Goal: Task Accomplishment & Management: Manage account settings

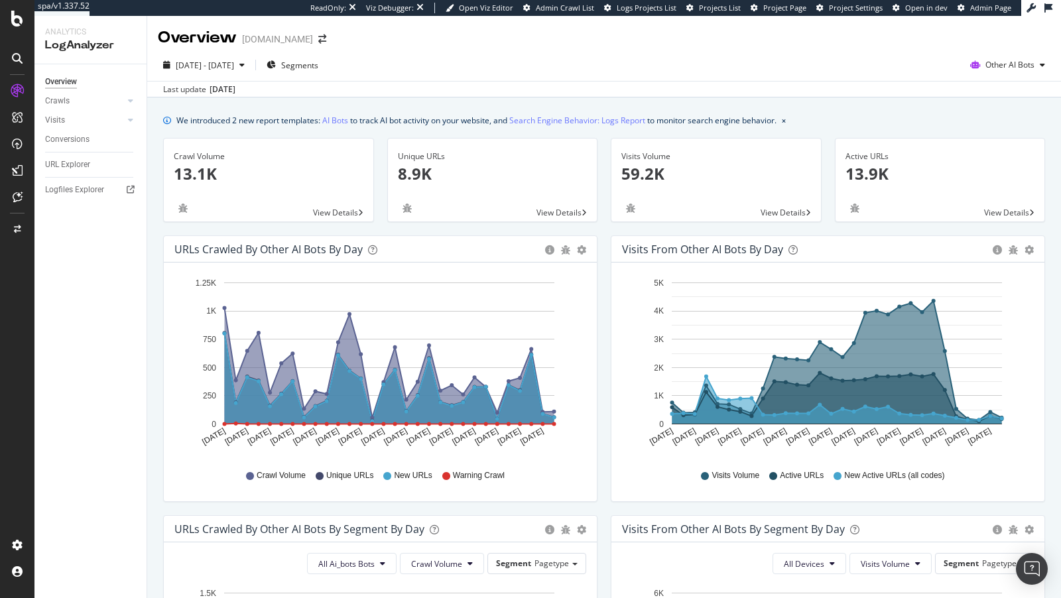
scroll to position [517, 0]
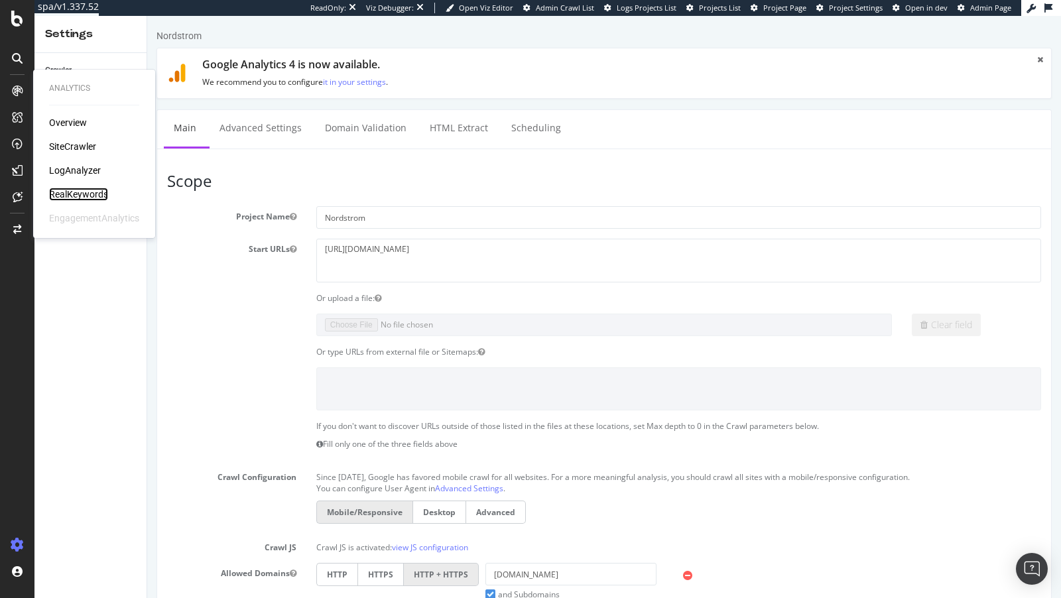
click at [88, 193] on div "RealKeywords" at bounding box center [78, 194] width 59 height 13
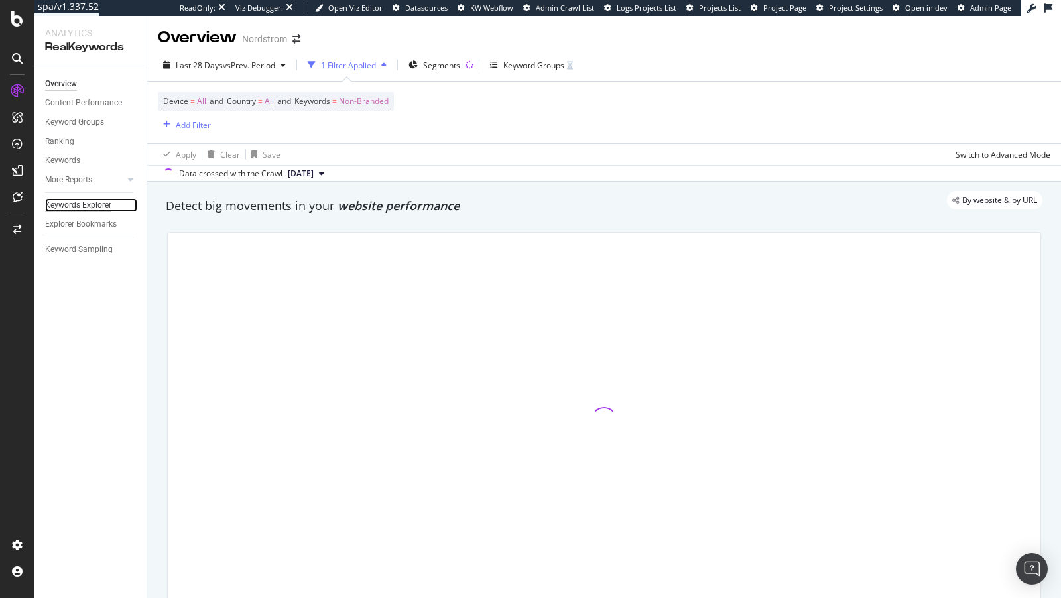
click at [100, 202] on div "Keywords Explorer" at bounding box center [78, 205] width 66 height 14
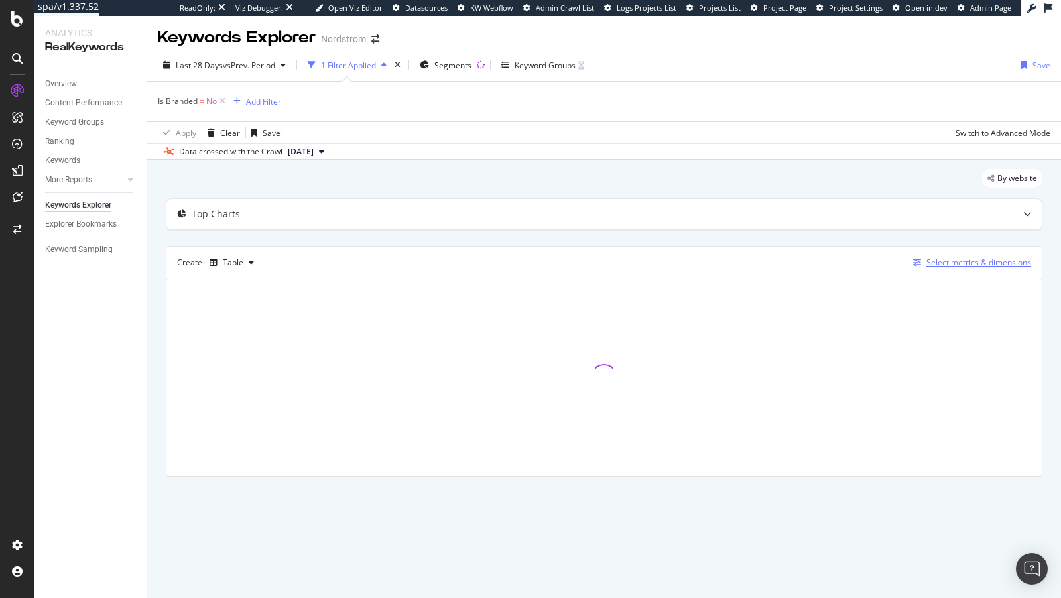
click at [1015, 263] on div "Select metrics & dimensions" at bounding box center [978, 262] width 105 height 11
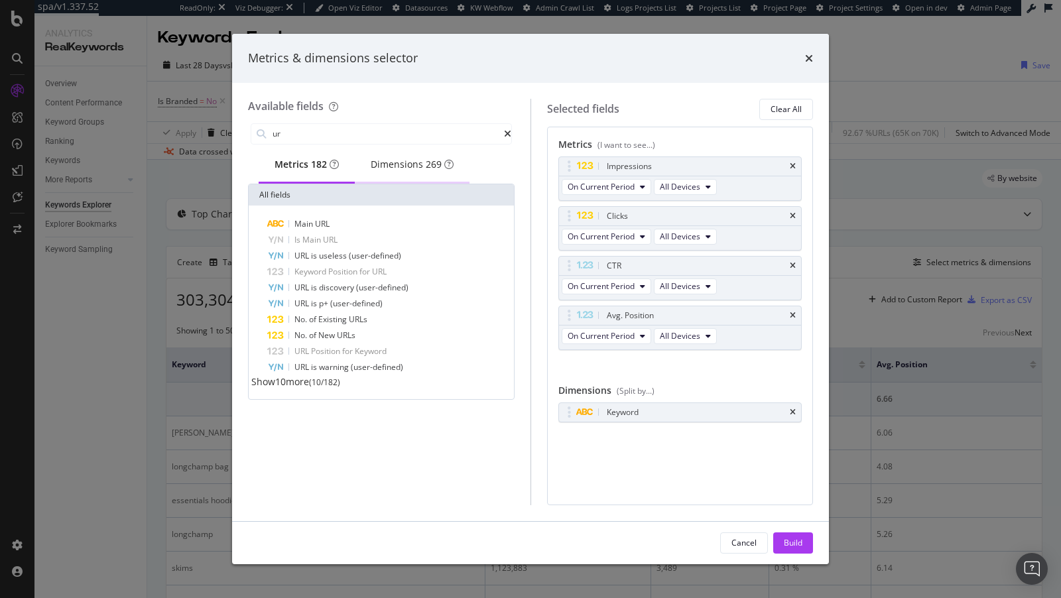
type input "ur"
click at [441, 163] on span "269" at bounding box center [434, 164] width 16 height 13
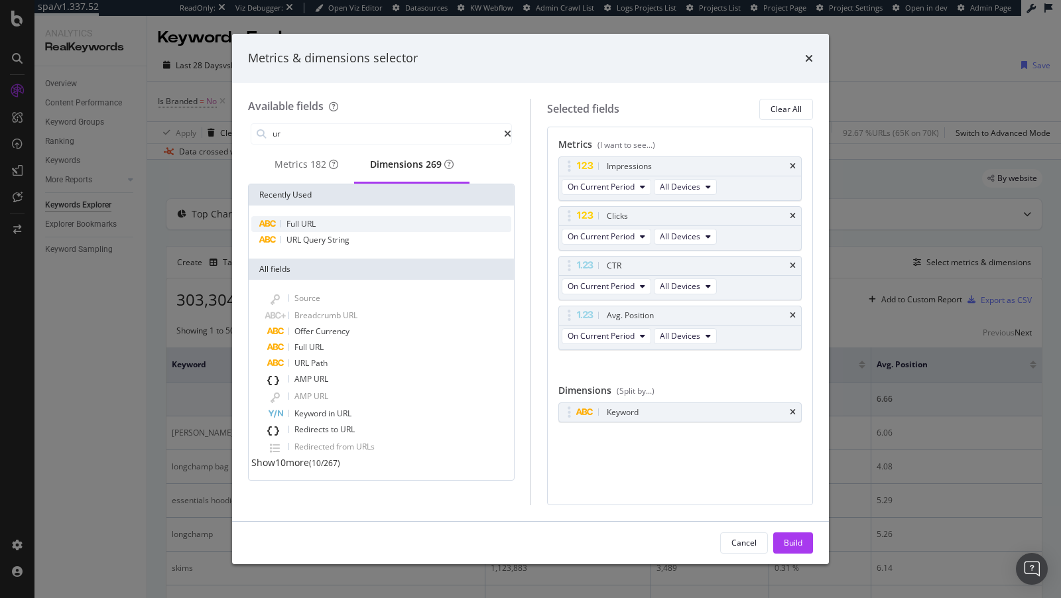
click at [299, 229] on span "Full" at bounding box center [293, 223] width 15 height 11
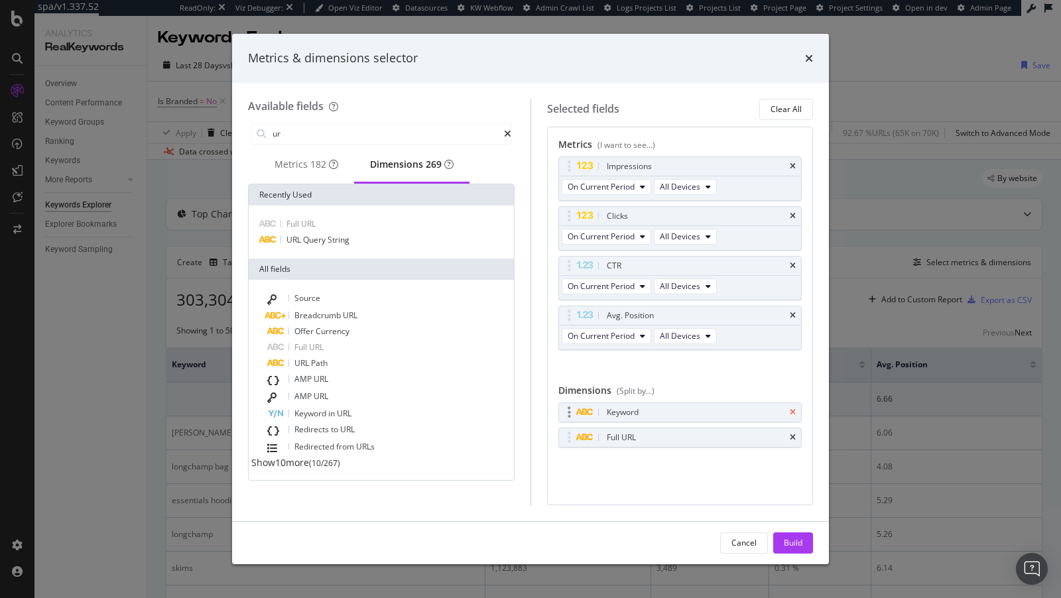
click at [794, 410] on icon "times" at bounding box center [792, 412] width 6 height 8
click at [789, 543] on div "Build" at bounding box center [793, 542] width 19 height 11
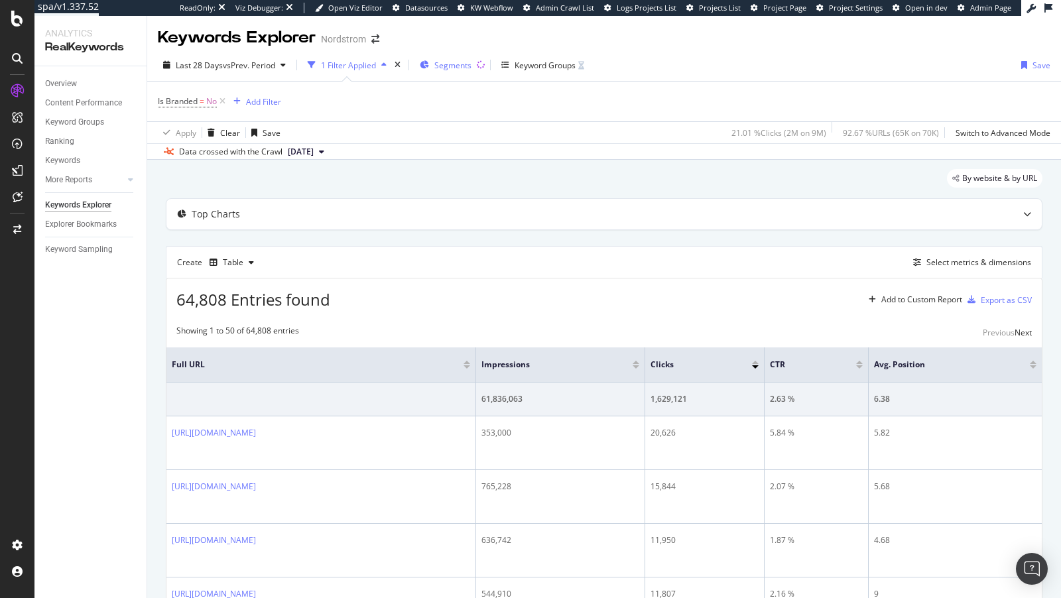
click at [467, 60] on span "Segments" at bounding box center [452, 65] width 37 height 11
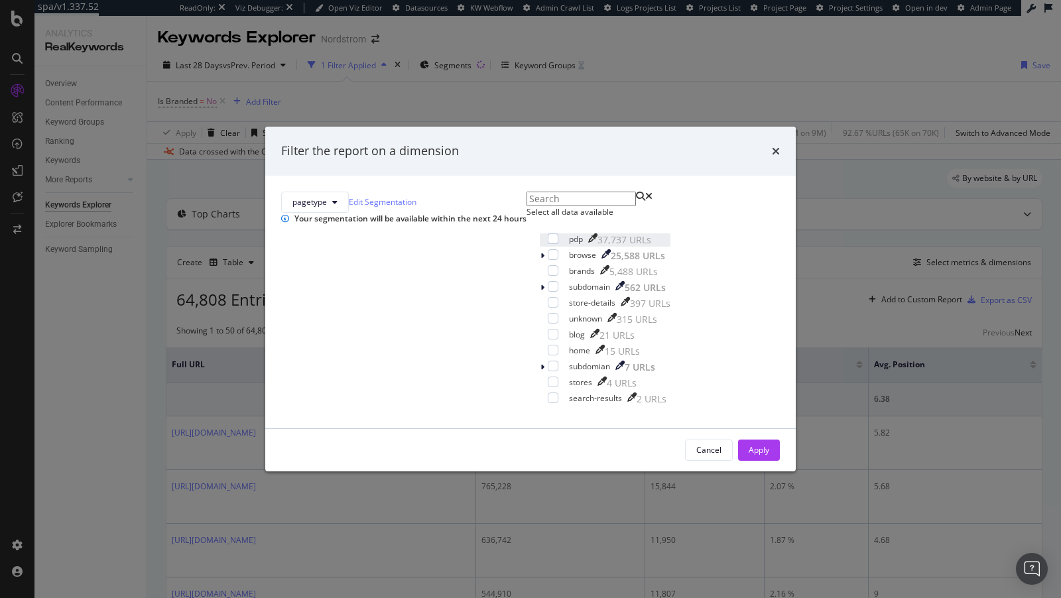
click at [540, 247] on div "pdp 37,737 URLs" at bounding box center [605, 239] width 131 height 13
click at [738, 461] on button "Apply" at bounding box center [759, 449] width 42 height 21
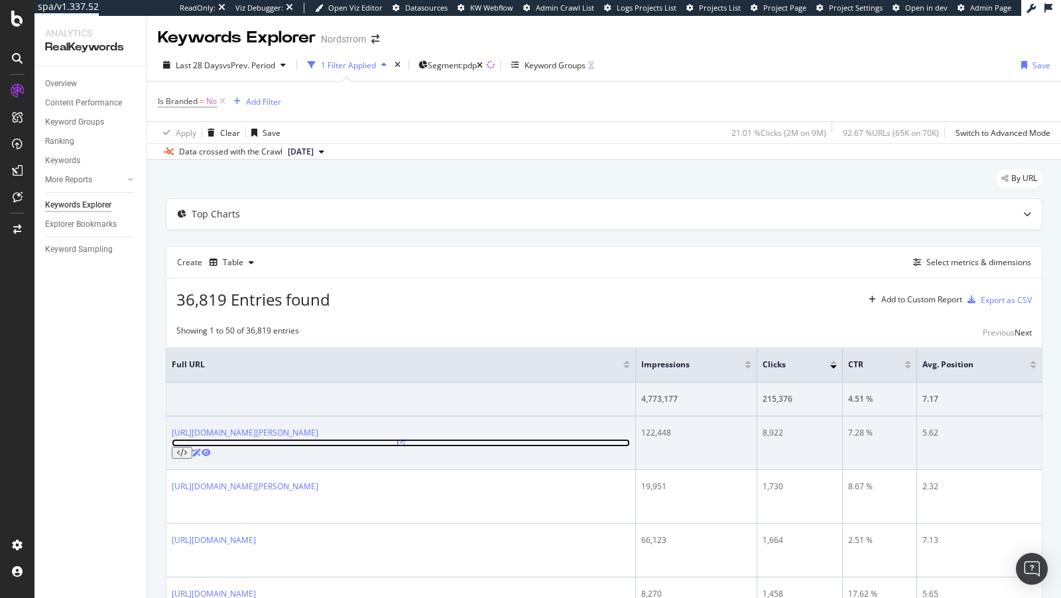
click at [405, 439] on icon at bounding box center [401, 443] width 8 height 8
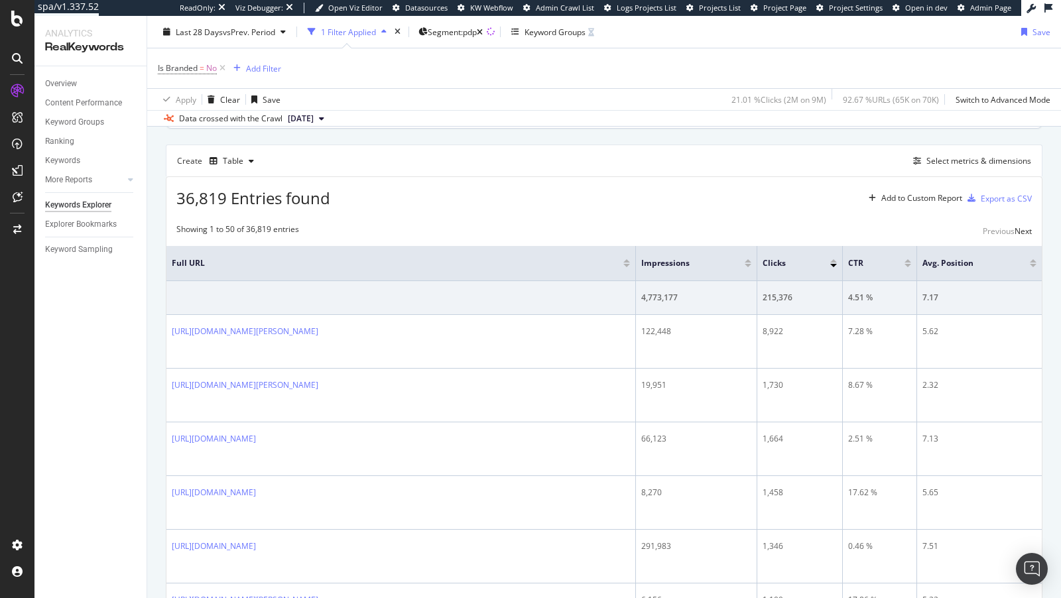
scroll to position [175, 0]
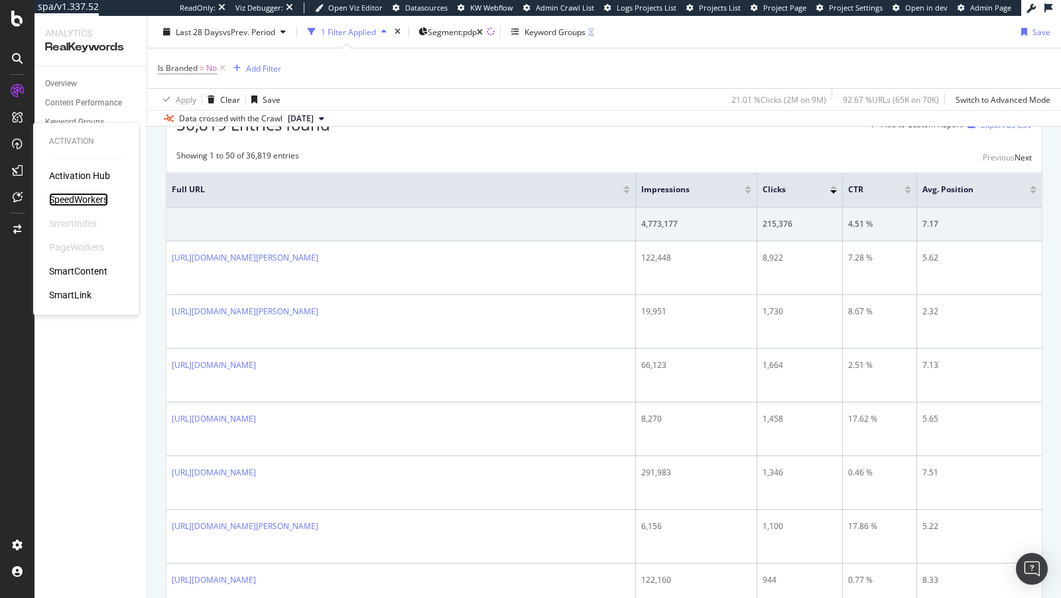
click at [72, 194] on div "SpeedWorkers" at bounding box center [78, 199] width 59 height 13
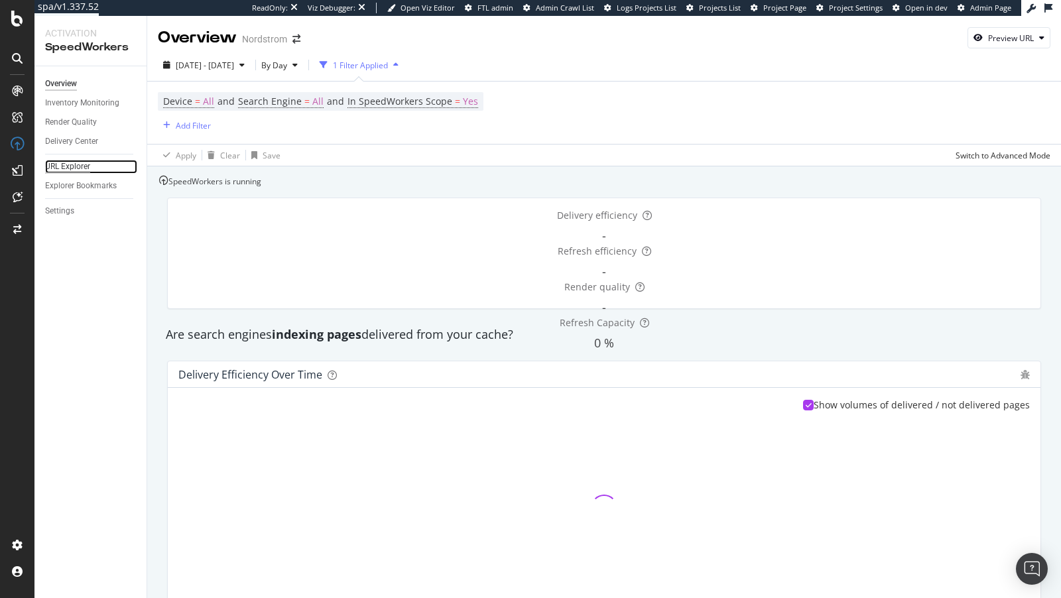
click at [69, 167] on div "URL Explorer" at bounding box center [67, 167] width 45 height 14
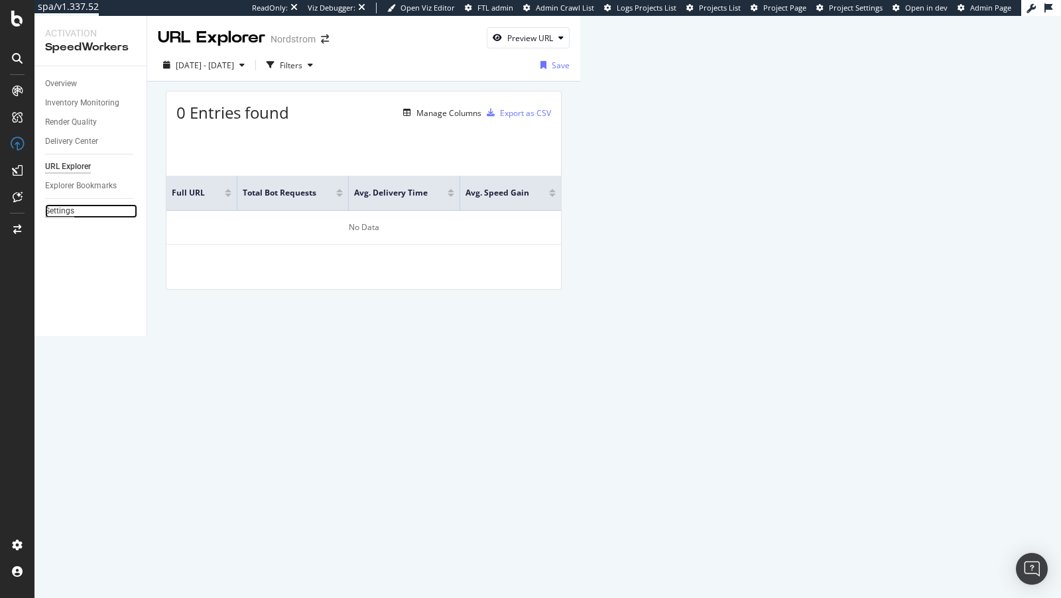
click at [54, 215] on div "Settings" at bounding box center [59, 211] width 29 height 14
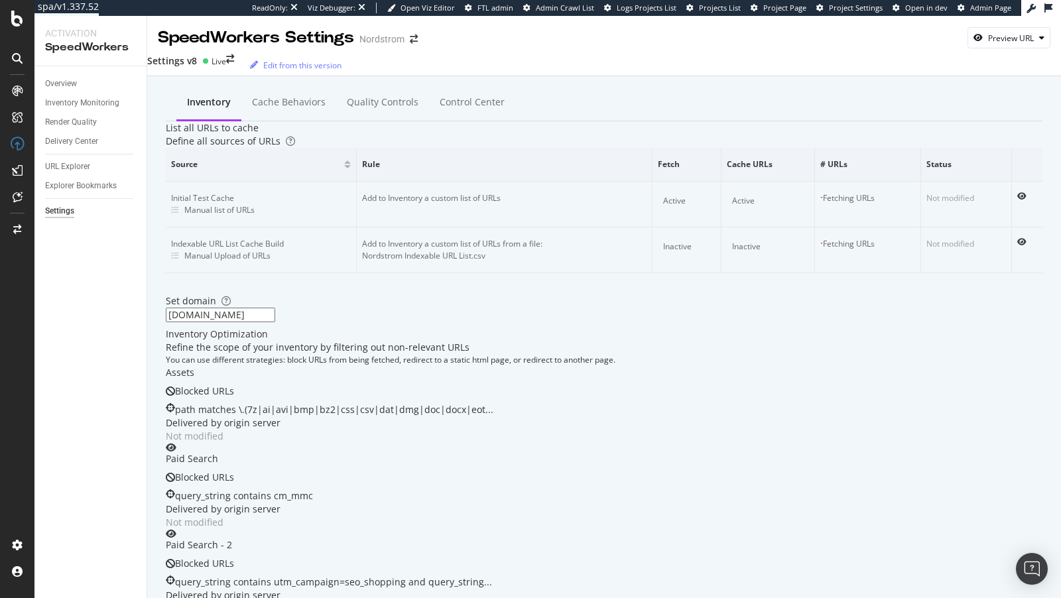
click at [197, 62] on div "Settings v8" at bounding box center [172, 60] width 50 height 13
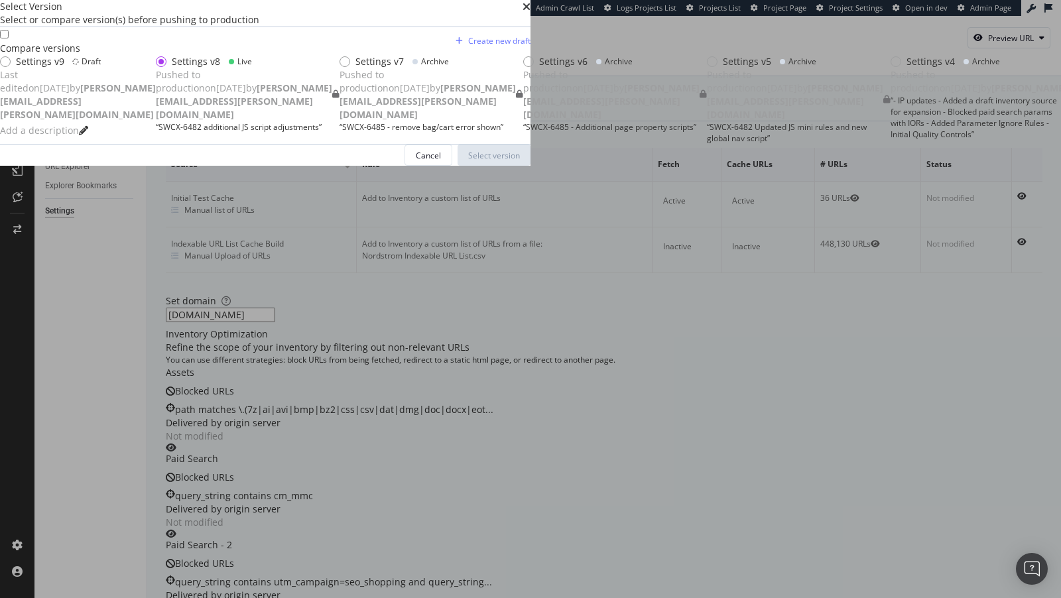
click at [156, 140] on div "Add a description" at bounding box center [78, 130] width 156 height 19
click at [156, 140] on div "Settings v9 Draft Last edited on [DATE] by [PERSON_NAME][EMAIL_ADDRESS][PERSON_…" at bounding box center [78, 97] width 156 height 85
click at [520, 161] on div "Select version" at bounding box center [494, 155] width 52 height 11
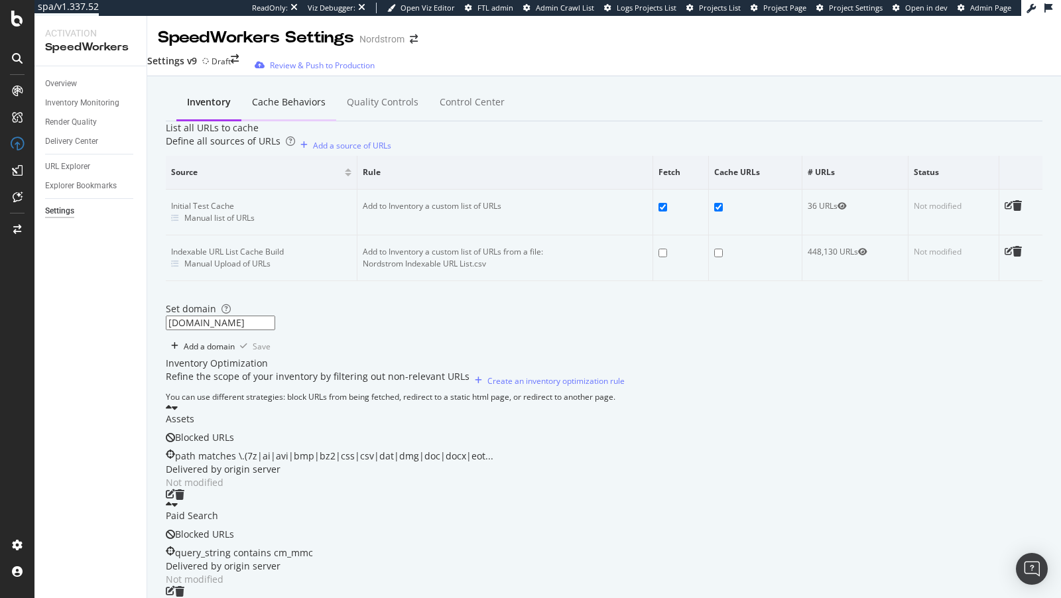
click at [267, 95] on div "Cache behaviors" at bounding box center [289, 101] width 74 height 13
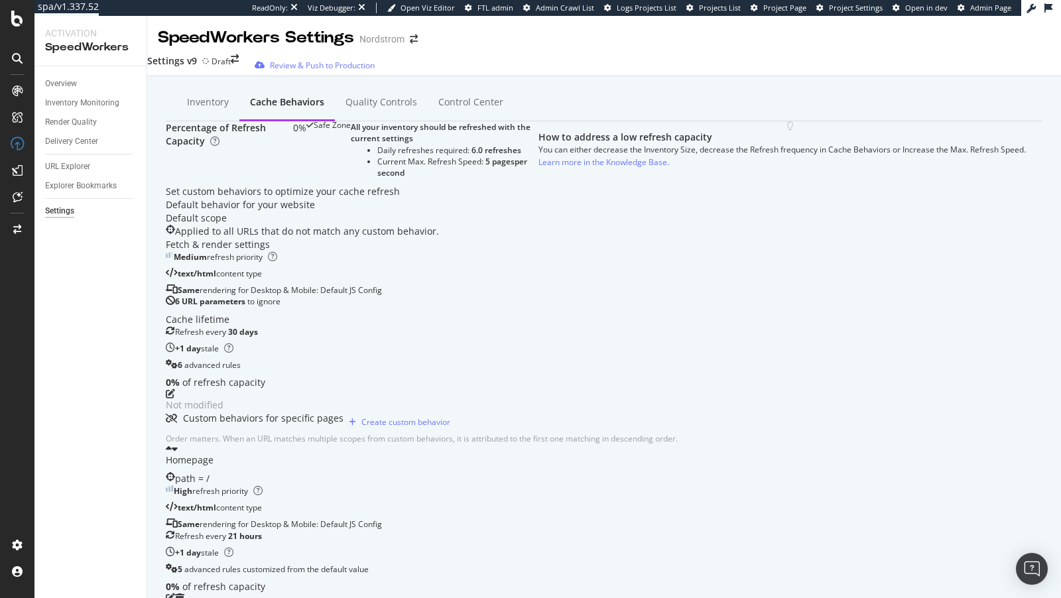
scroll to position [339, 0]
click at [175, 593] on icon "pen-to-square" at bounding box center [170, 597] width 9 height 9
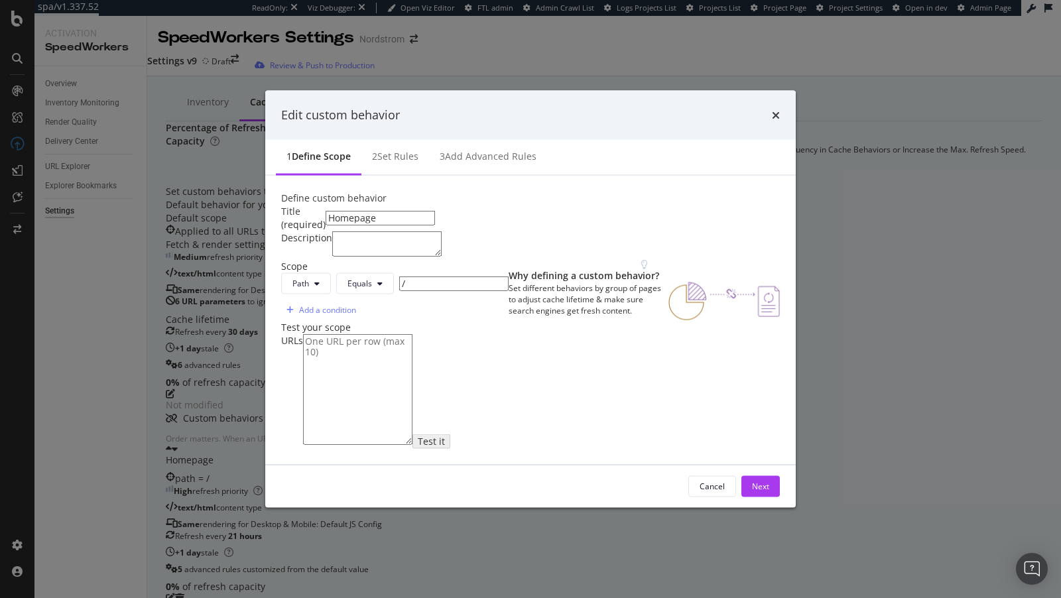
click at [780, 496] on div "Cancel Next" at bounding box center [733, 485] width 91 height 21
click at [769, 492] on div "Next" at bounding box center [760, 486] width 17 height 11
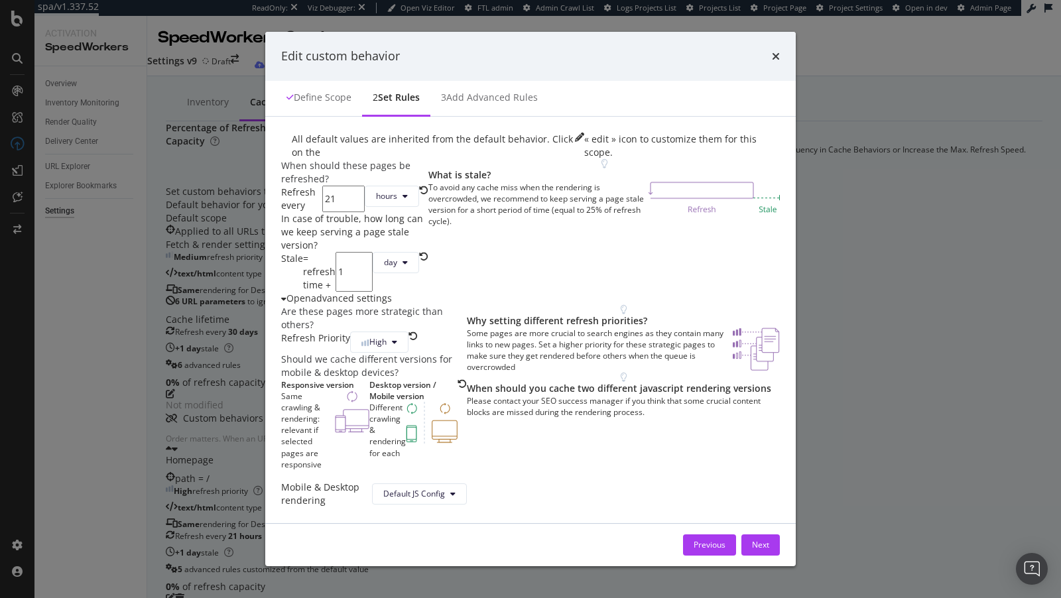
scroll to position [11, 0]
click at [376, 202] on span "hours" at bounding box center [386, 195] width 21 height 11
click at [281, 239] on div "When should these pages be refreshed? Refresh every 21 hours In case of trouble…" at bounding box center [354, 232] width 147 height 146
click at [365, 207] on button "hours" at bounding box center [392, 196] width 54 height 21
click at [338, 292] on span "days" at bounding box center [338, 291] width 30 height 12
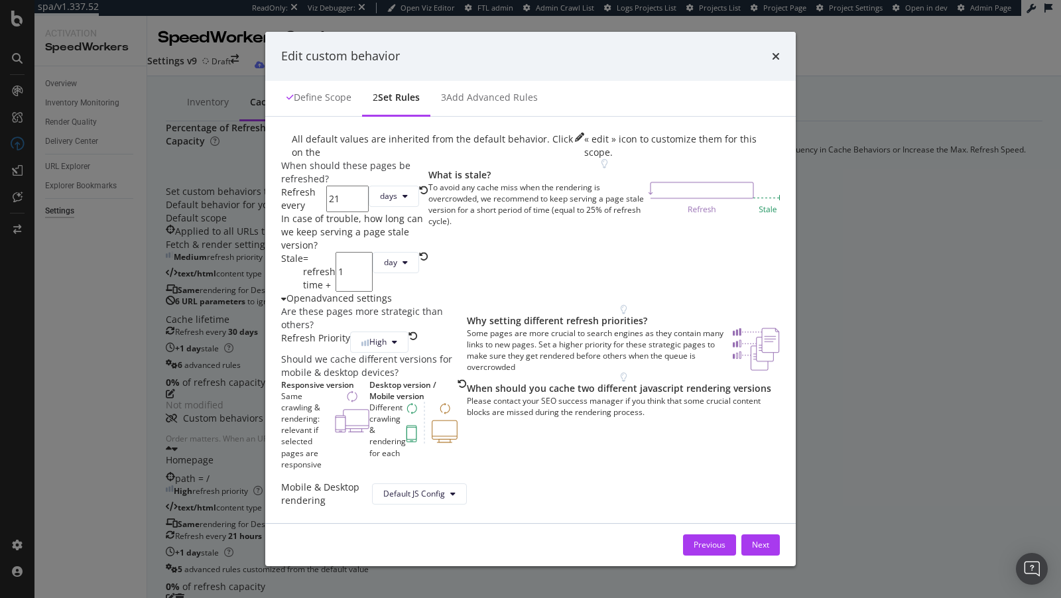
click at [283, 227] on div "When should these pages be refreshed? Refresh every 21 days In case of trouble,…" at bounding box center [354, 232] width 147 height 146
click at [326, 212] on input "21" at bounding box center [347, 199] width 42 height 27
type input "1"
click at [780, 541] on button "Next" at bounding box center [760, 544] width 38 height 21
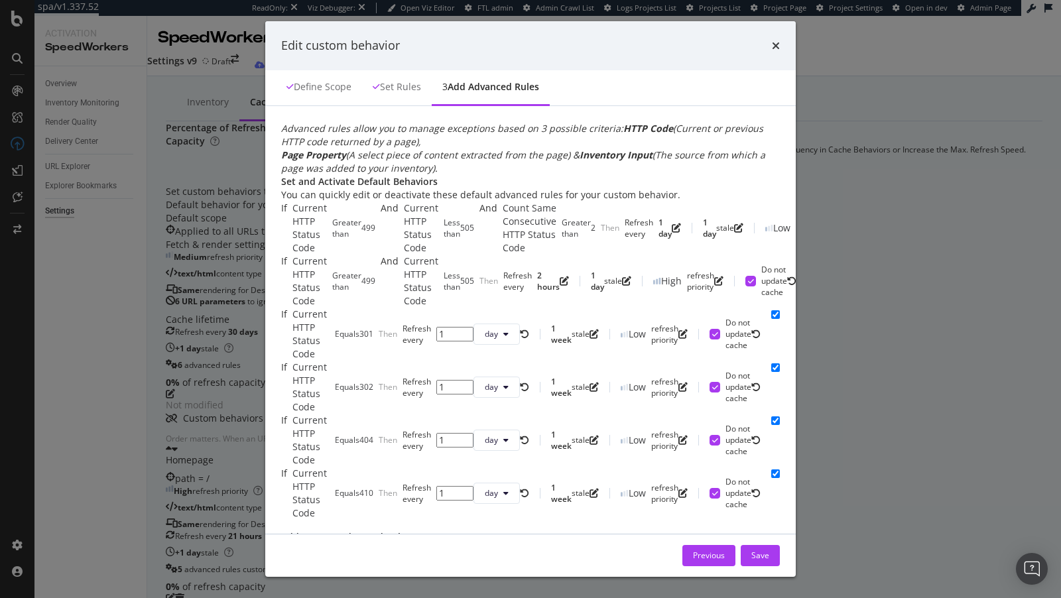
scroll to position [297, 0]
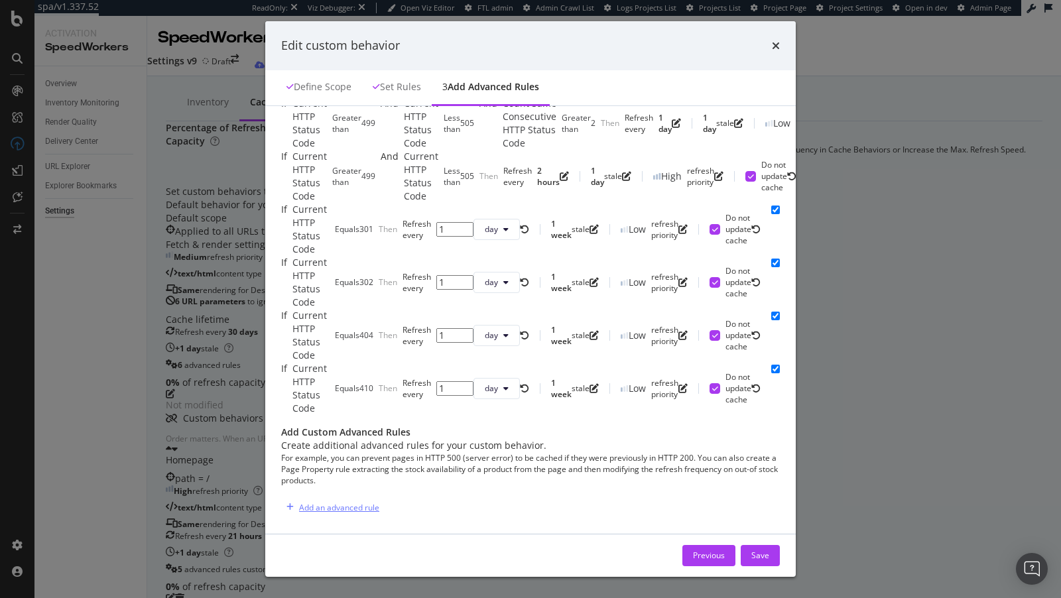
click at [299, 502] on div "Add an advanced rule" at bounding box center [339, 507] width 80 height 11
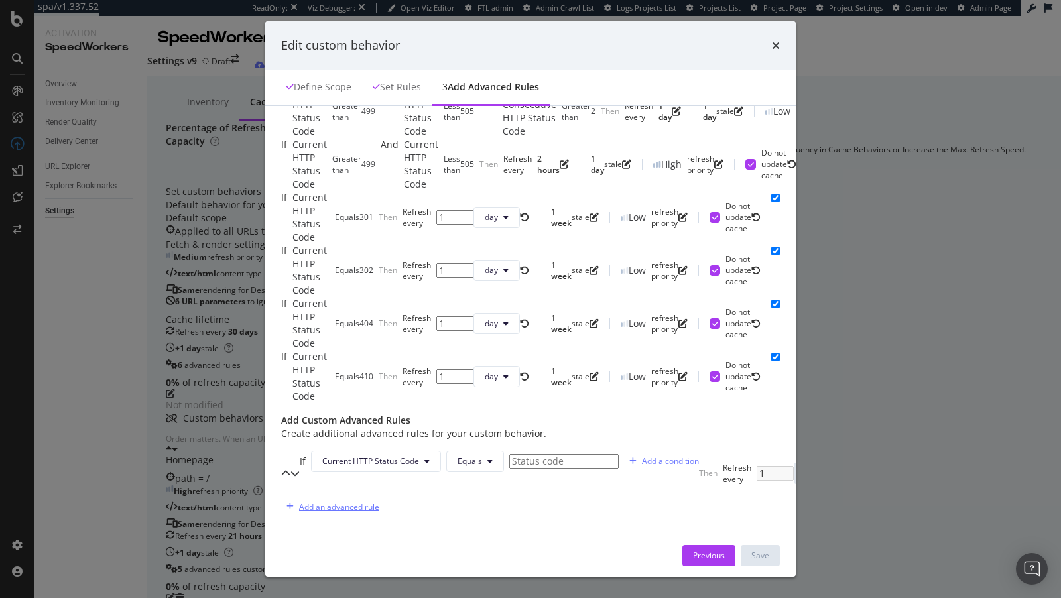
scroll to position [374, 0]
click at [363, 455] on span "Current HTTP Status Code" at bounding box center [370, 460] width 97 height 11
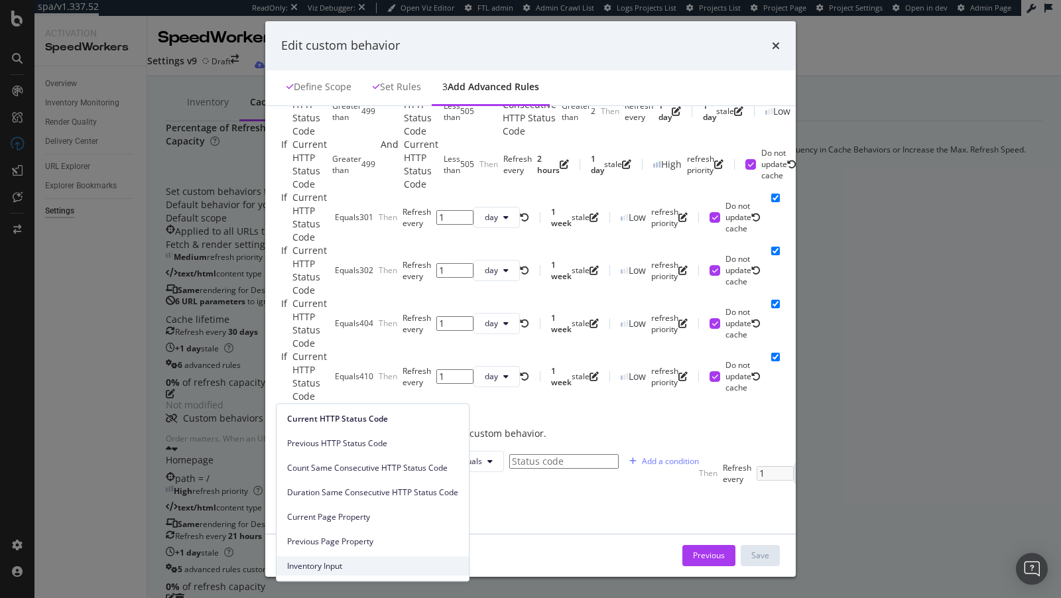
click at [360, 564] on span "Inventory Input" at bounding box center [372, 566] width 171 height 12
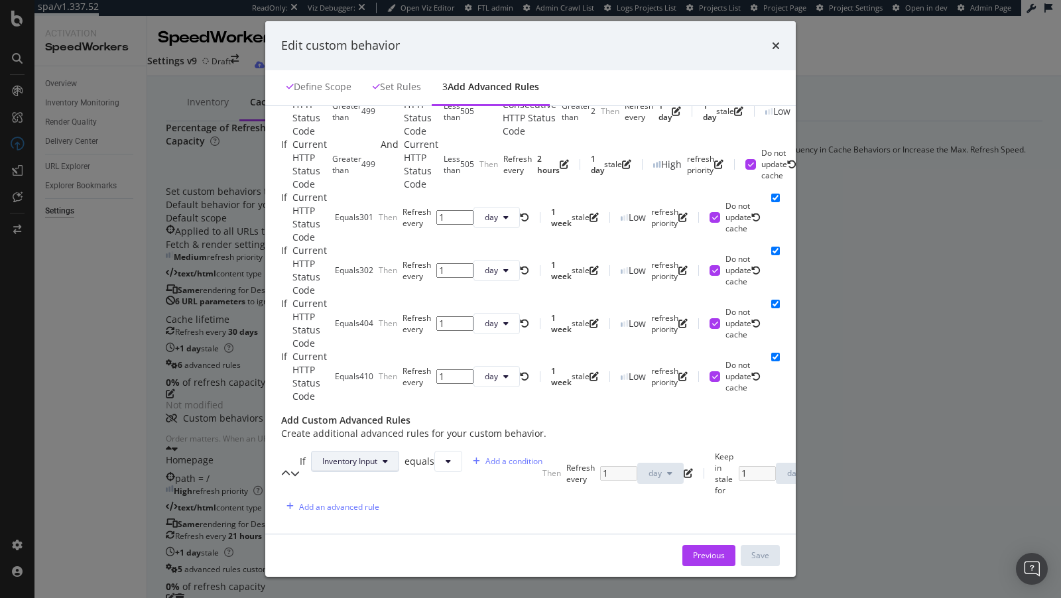
click at [341, 455] on span "Inventory Input" at bounding box center [349, 460] width 55 height 11
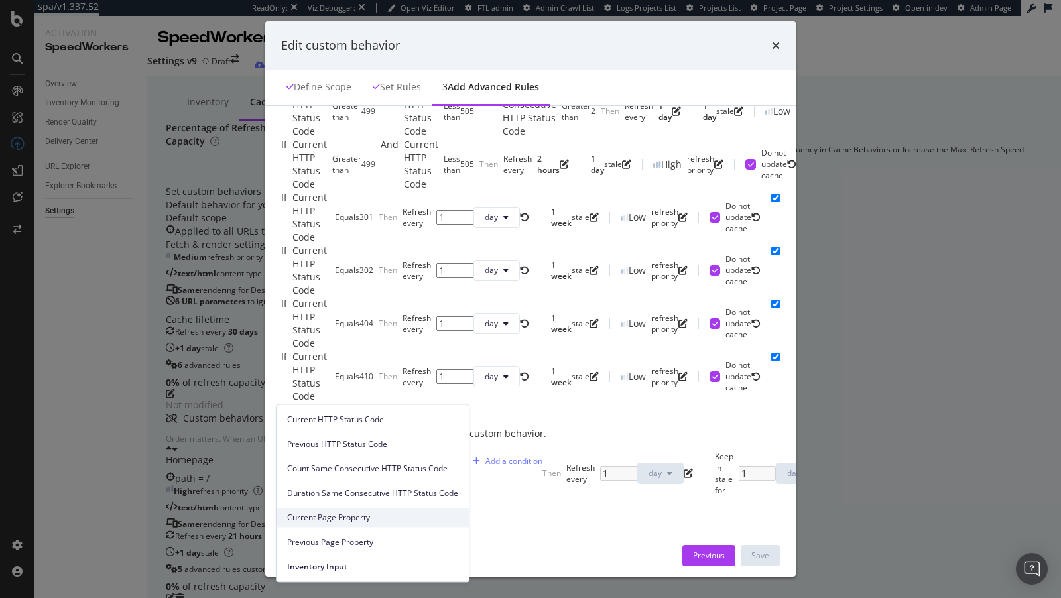
click at [384, 519] on span "Current Page Property" at bounding box center [372, 518] width 171 height 12
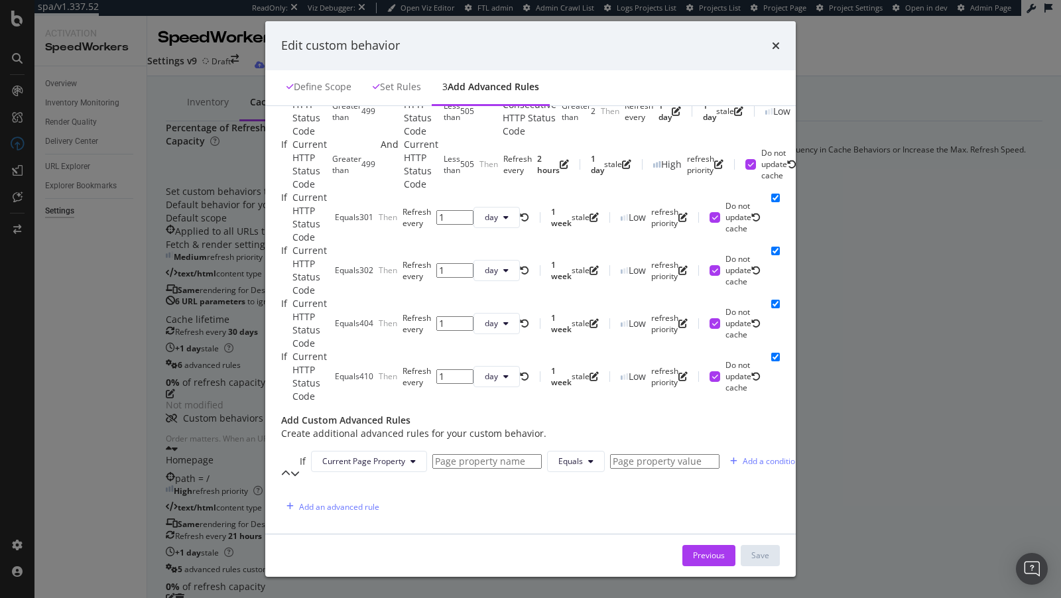
click at [468, 454] on input "modal" at bounding box center [486, 461] width 109 height 15
paste input "HasNoIndex"
type input "HasNoIndex"
click at [610, 454] on input "modal" at bounding box center [664, 461] width 109 height 15
paste input "NoIndex"
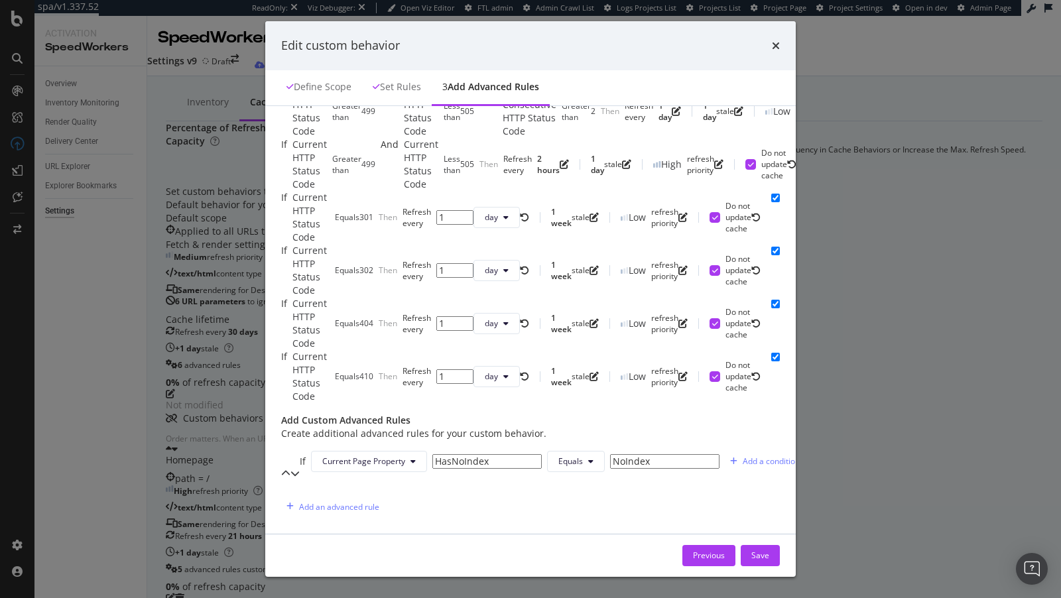
type input "NoIndex"
click at [799, 455] on div "Then Refresh every 1 day Keep in stale for 1 day Refresh priority High Do not u…" at bounding box center [1037, 474] width 476 height 46
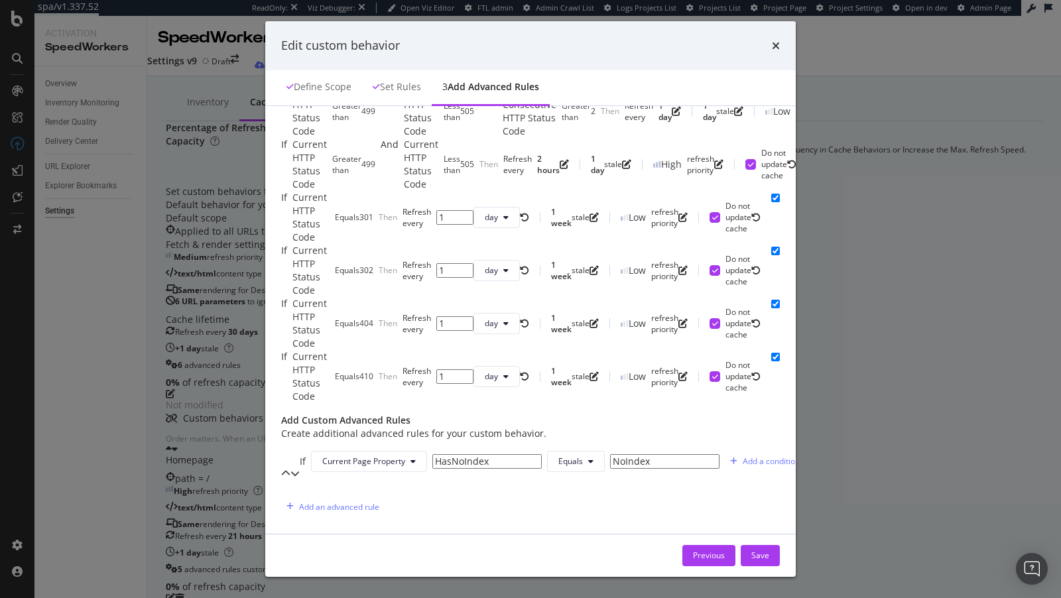
click at [1044, 467] on span "day" at bounding box center [1050, 472] width 13 height 11
click at [538, 558] on span "week" at bounding box center [539, 554] width 26 height 12
click at [780, 556] on button "Save" at bounding box center [759, 555] width 39 height 21
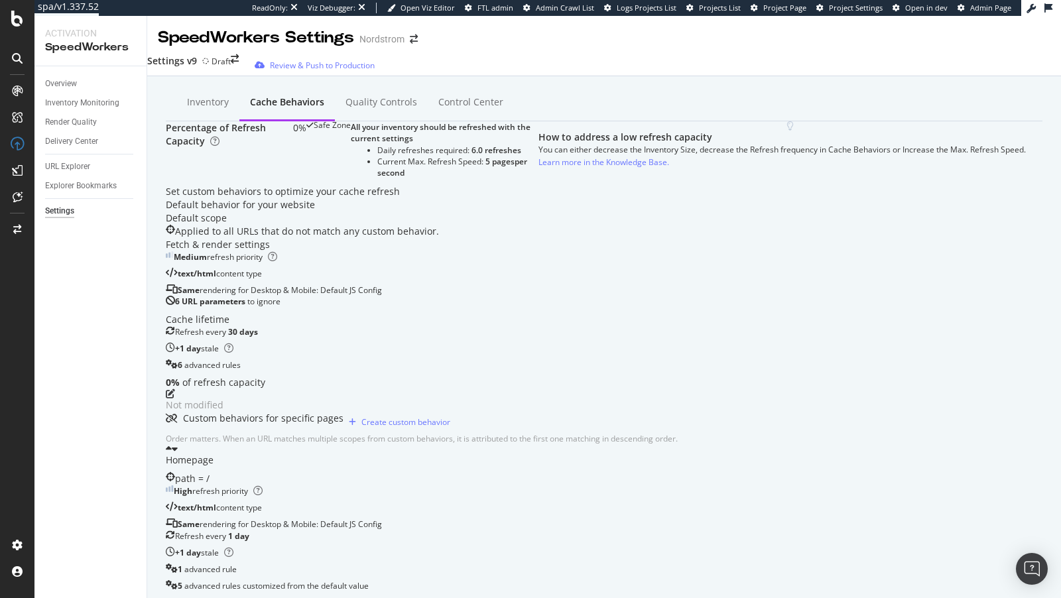
scroll to position [771, 0]
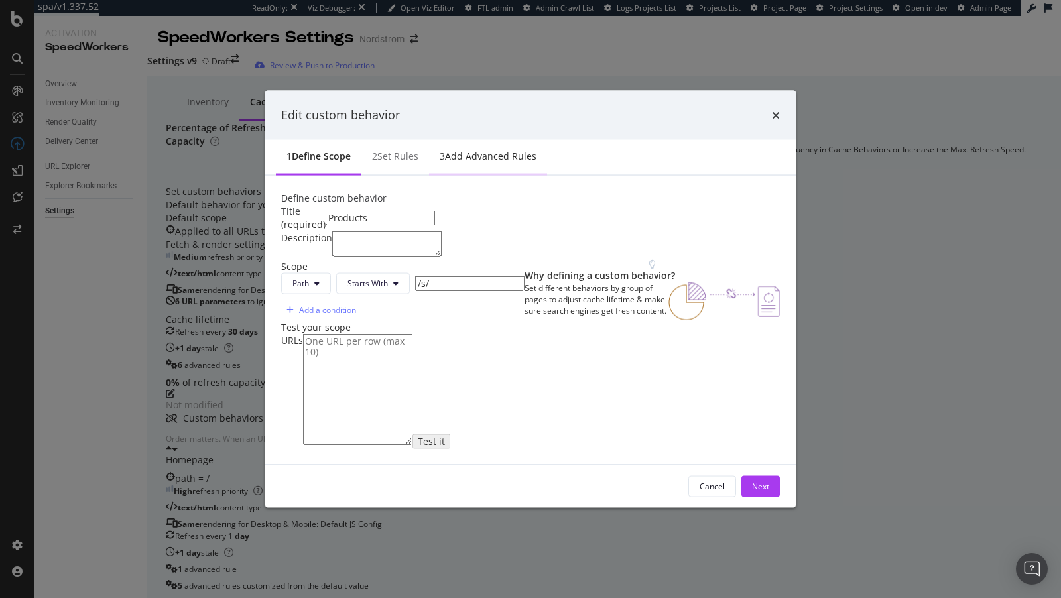
click at [445, 149] on div "Add advanced rules" at bounding box center [490, 155] width 91 height 13
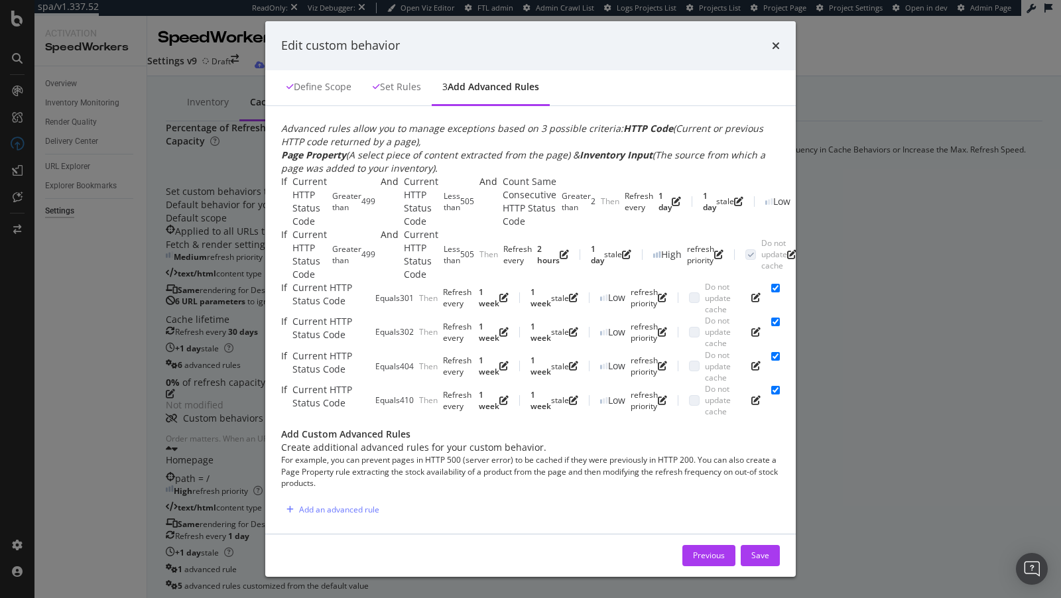
scroll to position [209, 0]
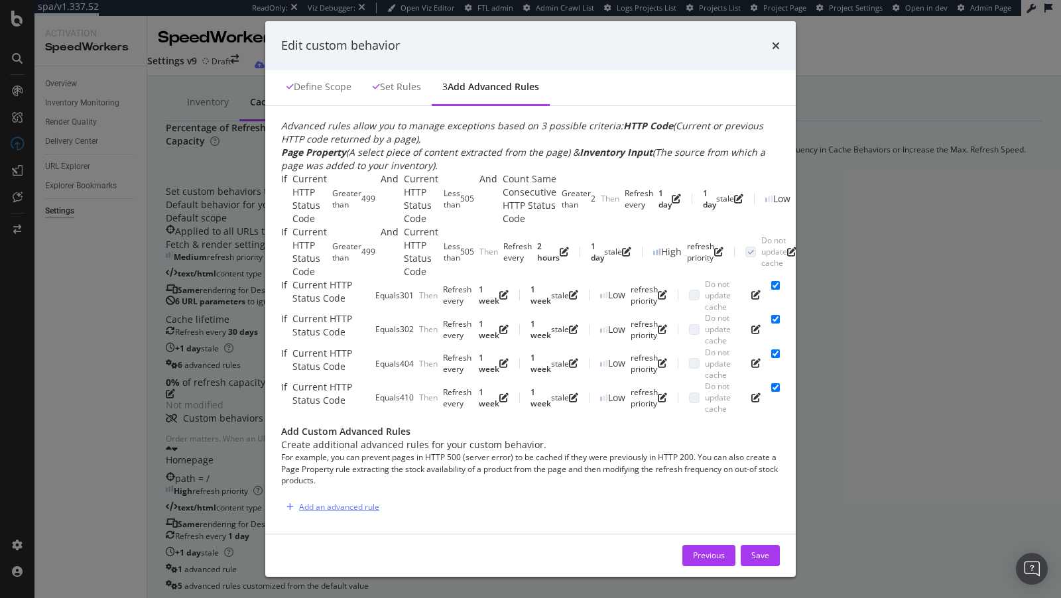
click at [299, 501] on div "Add an advanced rule" at bounding box center [339, 506] width 80 height 11
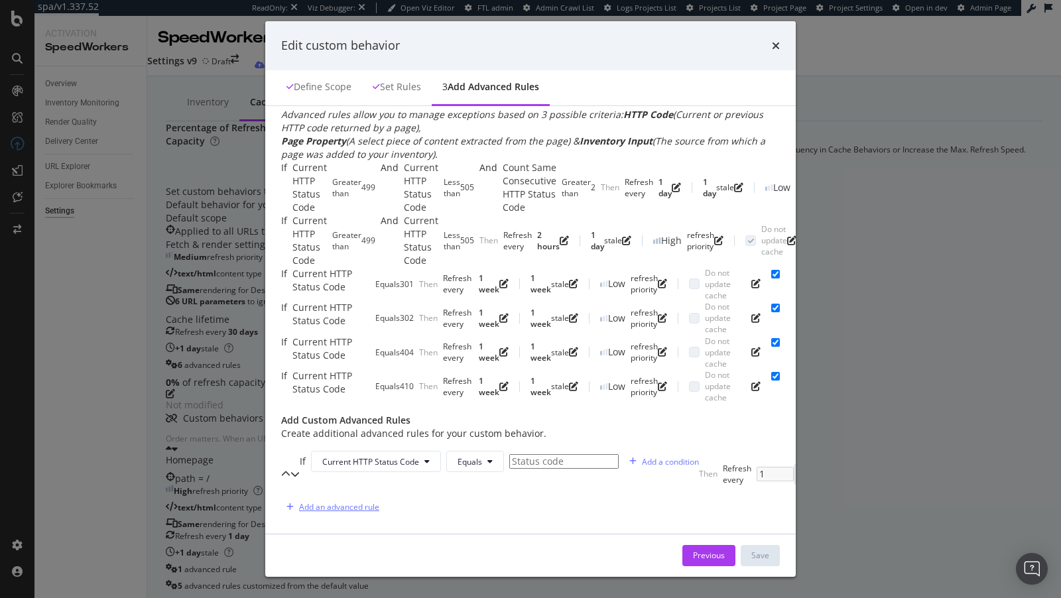
scroll to position [286, 0]
click at [509, 454] on input "modal" at bounding box center [563, 461] width 109 height 15
click at [515, 454] on input "modal" at bounding box center [563, 461] width 109 height 15
click at [380, 456] on span "Current HTTP Status Code" at bounding box center [370, 461] width 97 height 11
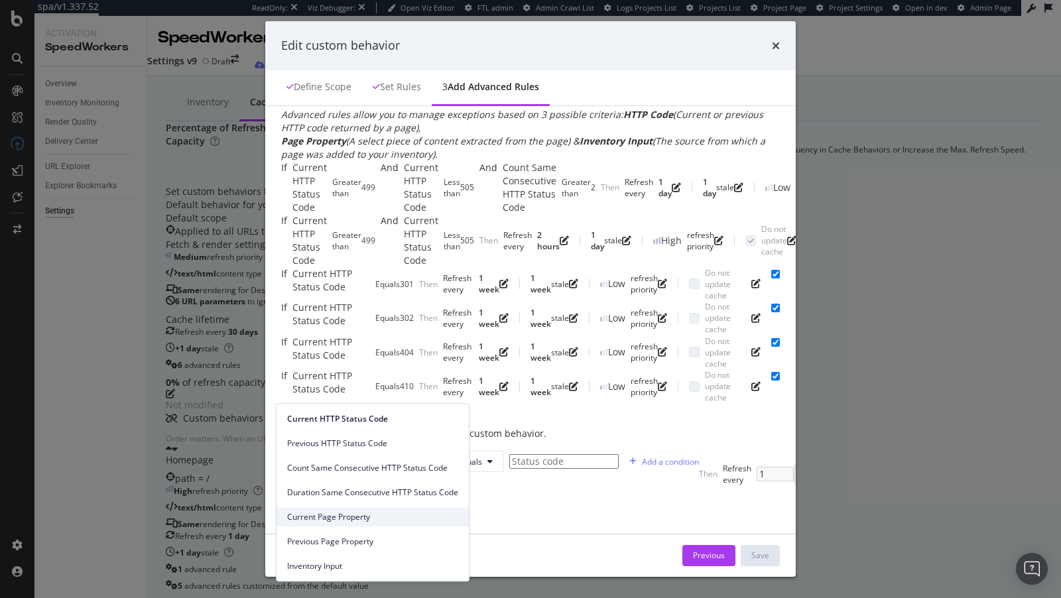
click at [358, 516] on span "Current Page Property" at bounding box center [372, 517] width 171 height 12
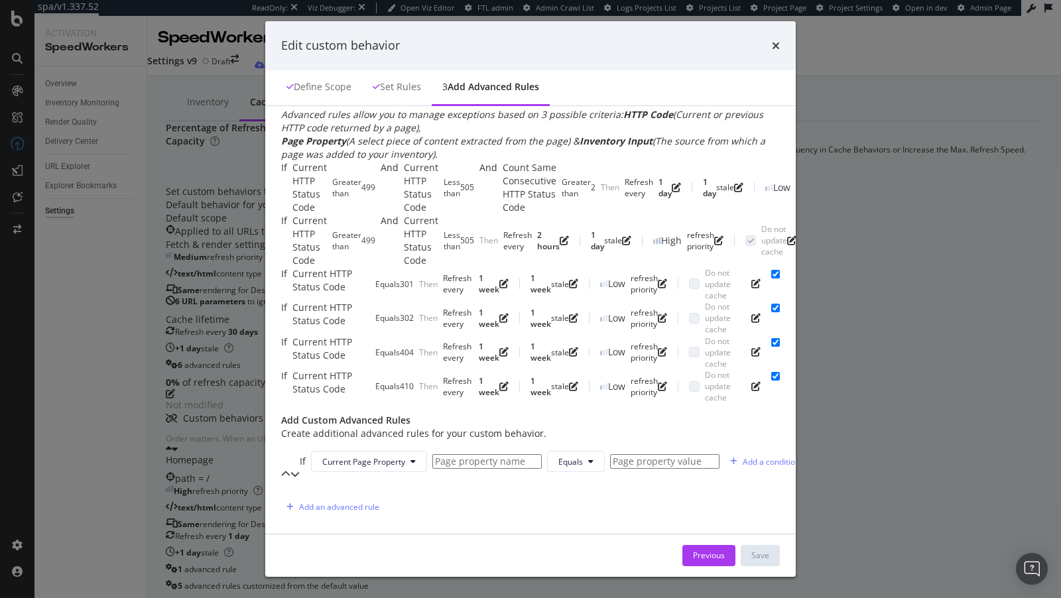
click at [441, 454] on input "modal" at bounding box center [486, 461] width 109 height 15
paste input "Canonical"
type input "Canonical"
click at [610, 454] on input "modal" at bounding box center [664, 461] width 109 height 15
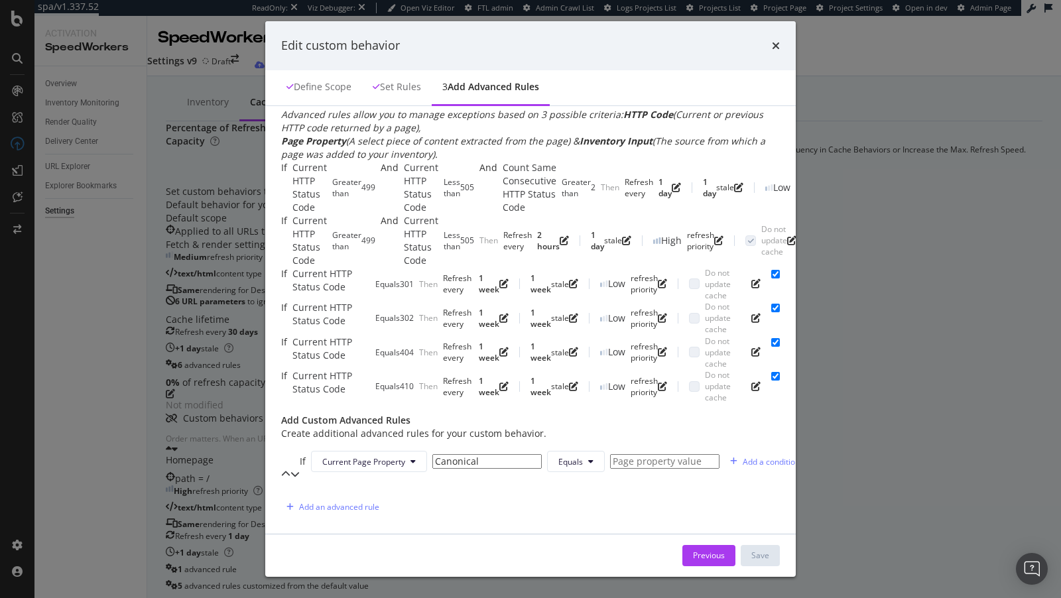
paste input "Nonself"
type input "Nonself"
click at [799, 454] on div "Then Refresh every 1 week Keep in stale for 1 day Refresh priority High Do not …" at bounding box center [1040, 474] width 482 height 46
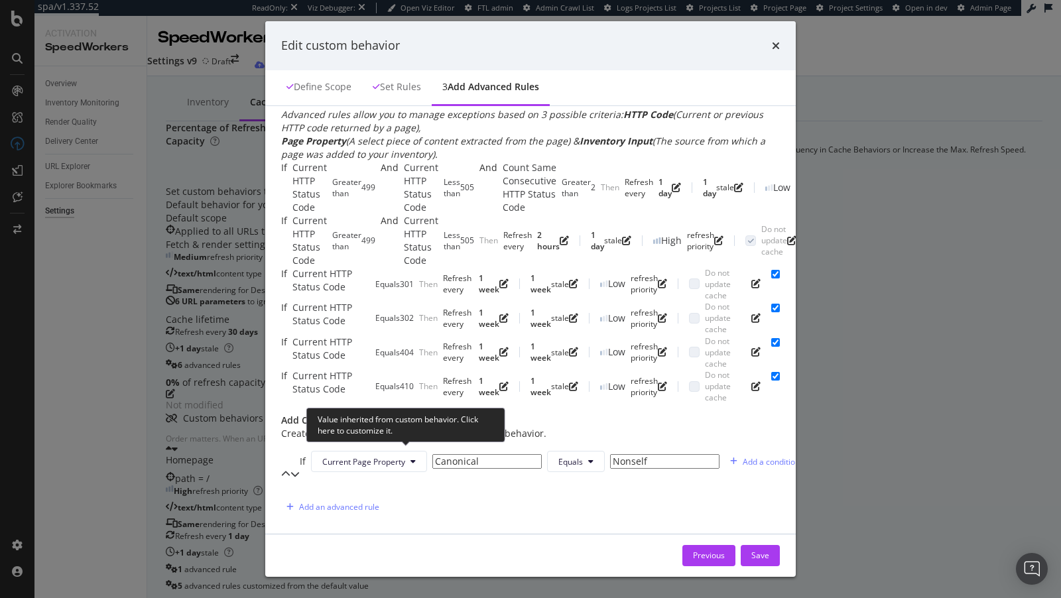
click at [947, 469] on icon "pen-to-square" at bounding box center [951, 473] width 9 height 9
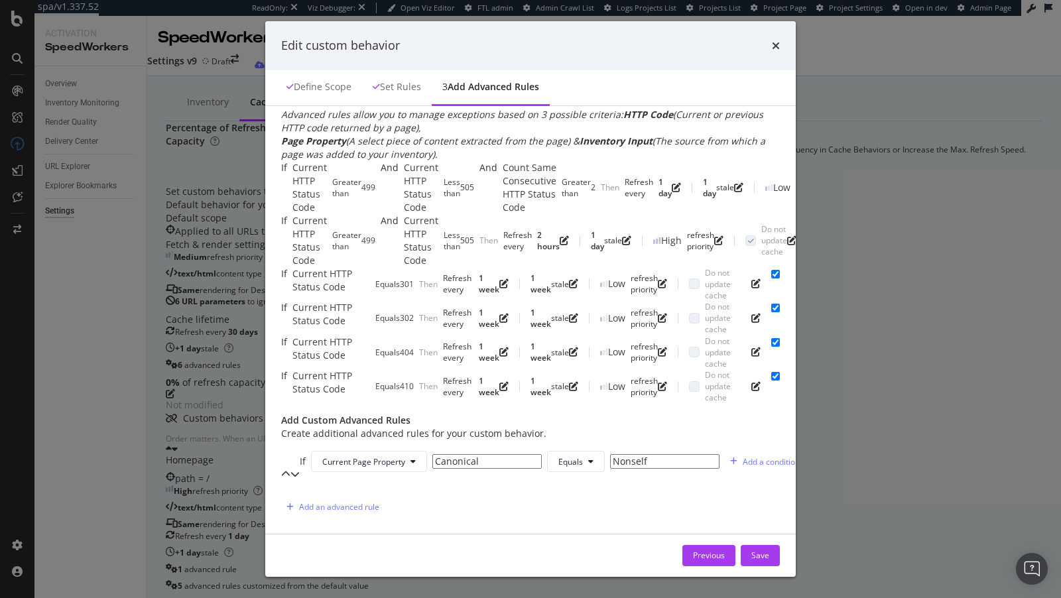
click at [799, 455] on div "Then Refresh every 1 week Keep in stale for 1 day Refresh priority High Do not …" at bounding box center [1040, 474] width 482 height 46
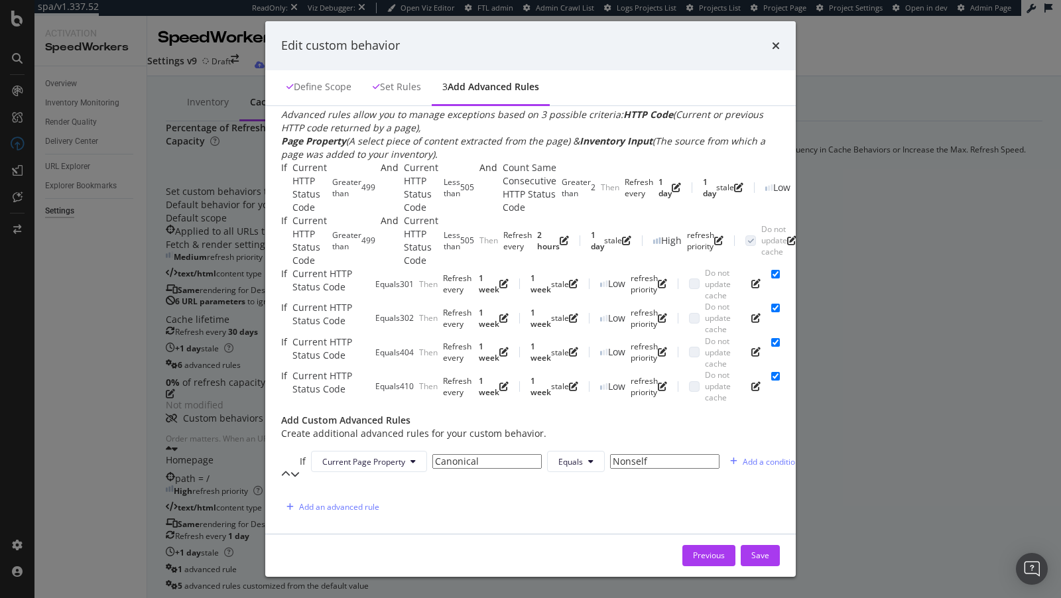
click at [1039, 463] on button "day" at bounding box center [1062, 473] width 46 height 21
click at [1002, 467] on input "1" at bounding box center [1020, 474] width 37 height 15
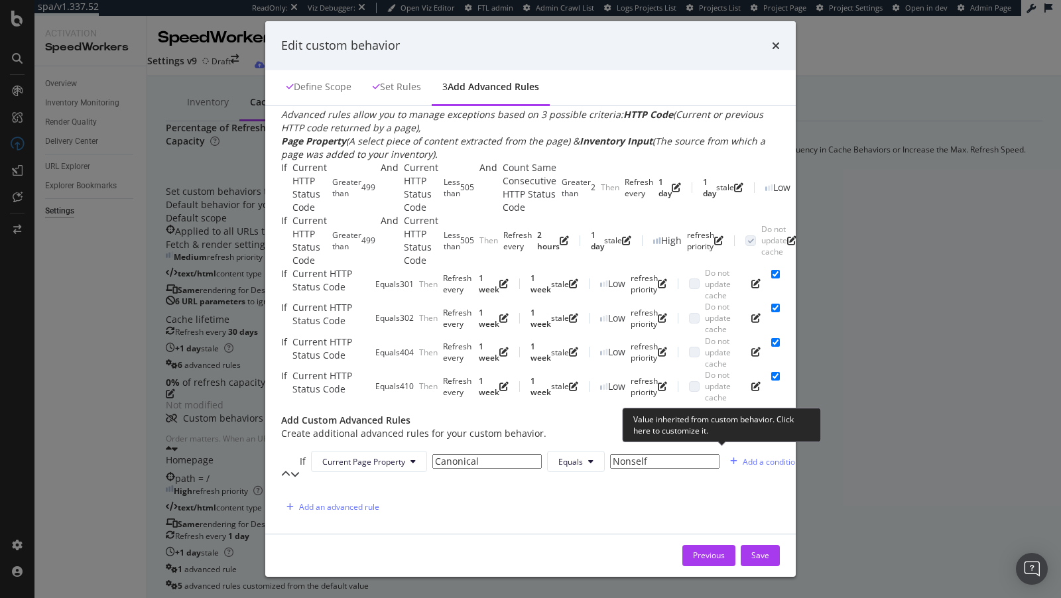
type input "2"
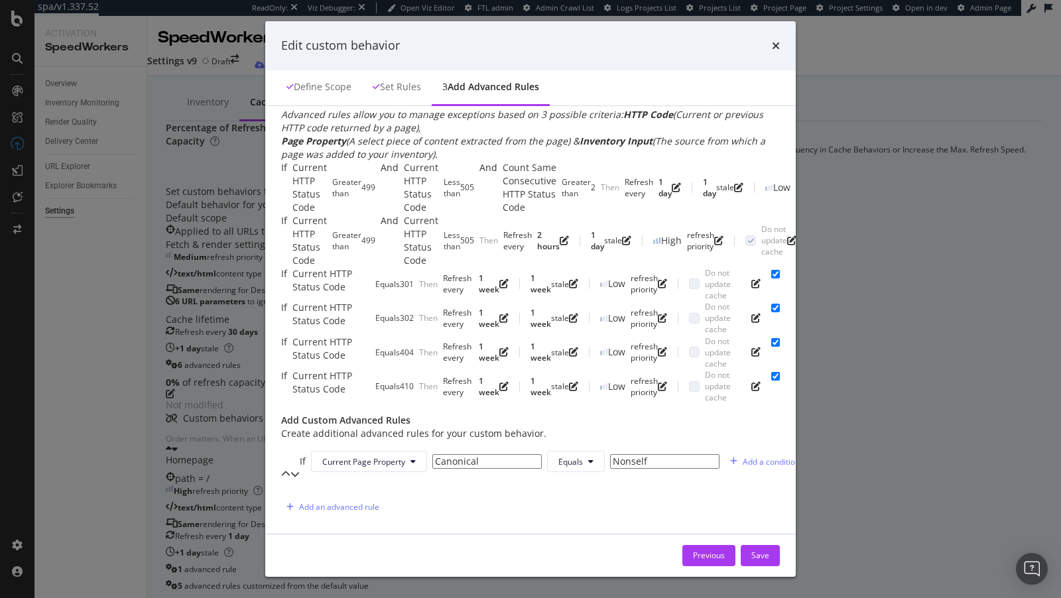
click at [670, 479] on span "Low" at bounding box center [677, 479] width 30 height 12
click at [725, 550] on div "Previous" at bounding box center [709, 555] width 32 height 11
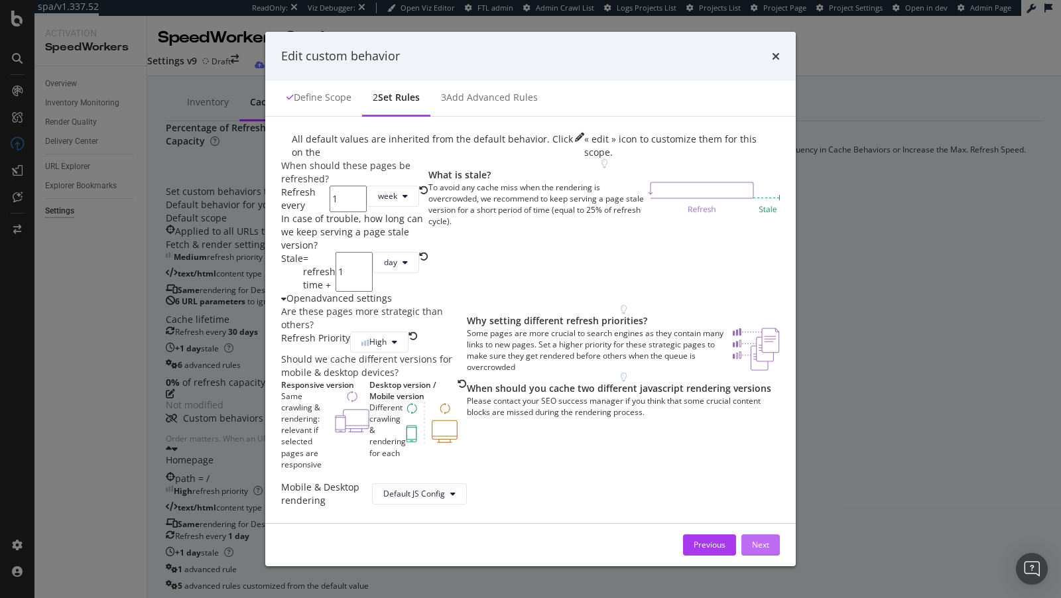
click at [769, 539] on div "Next" at bounding box center [760, 544] width 17 height 11
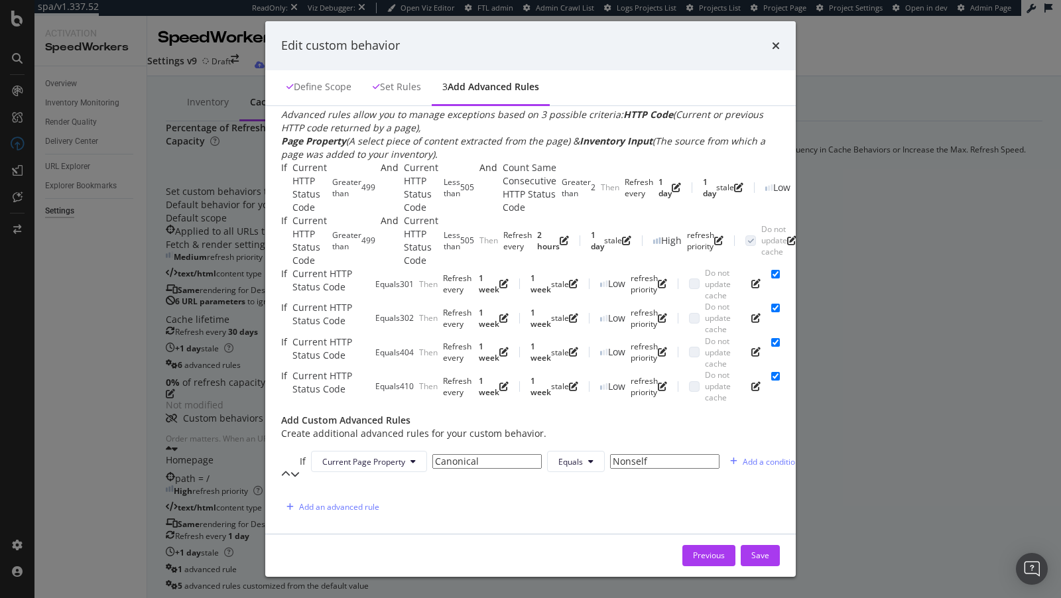
scroll to position [80, 0]
click at [769, 553] on div "Save" at bounding box center [760, 555] width 18 height 11
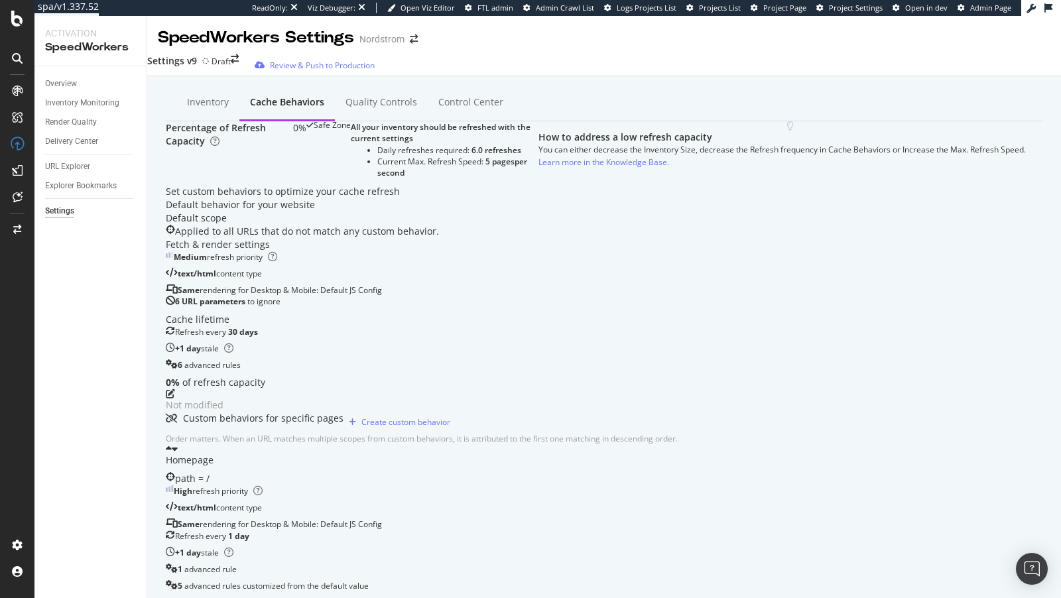
scroll to position [0, 0]
